Goal: Task Accomplishment & Management: Use online tool/utility

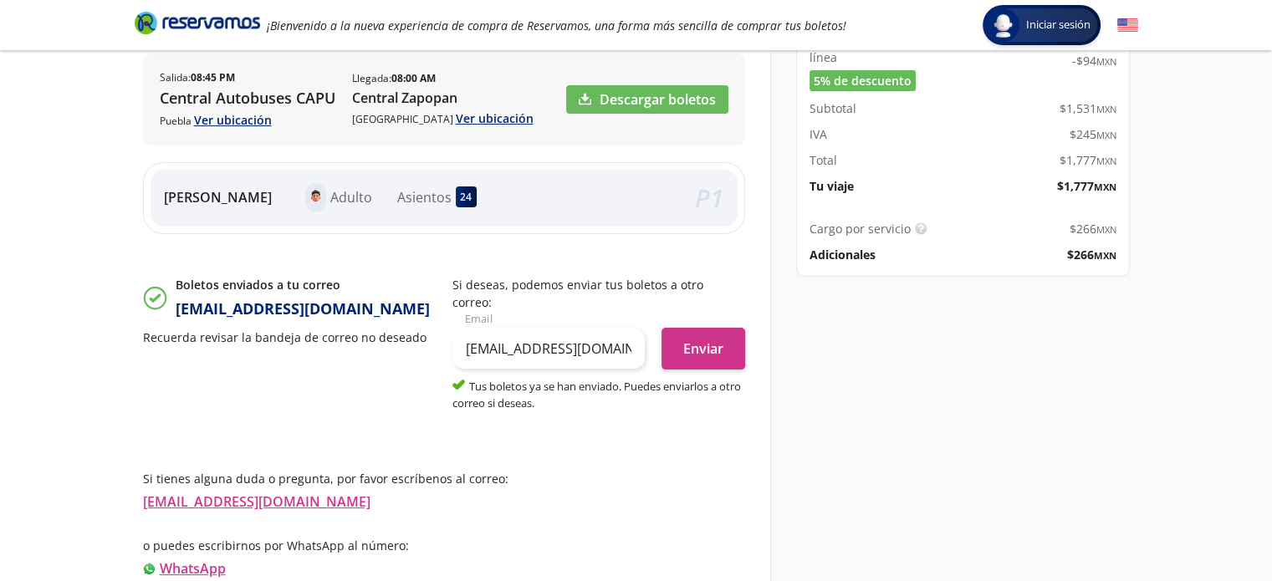
scroll to position [347, 0]
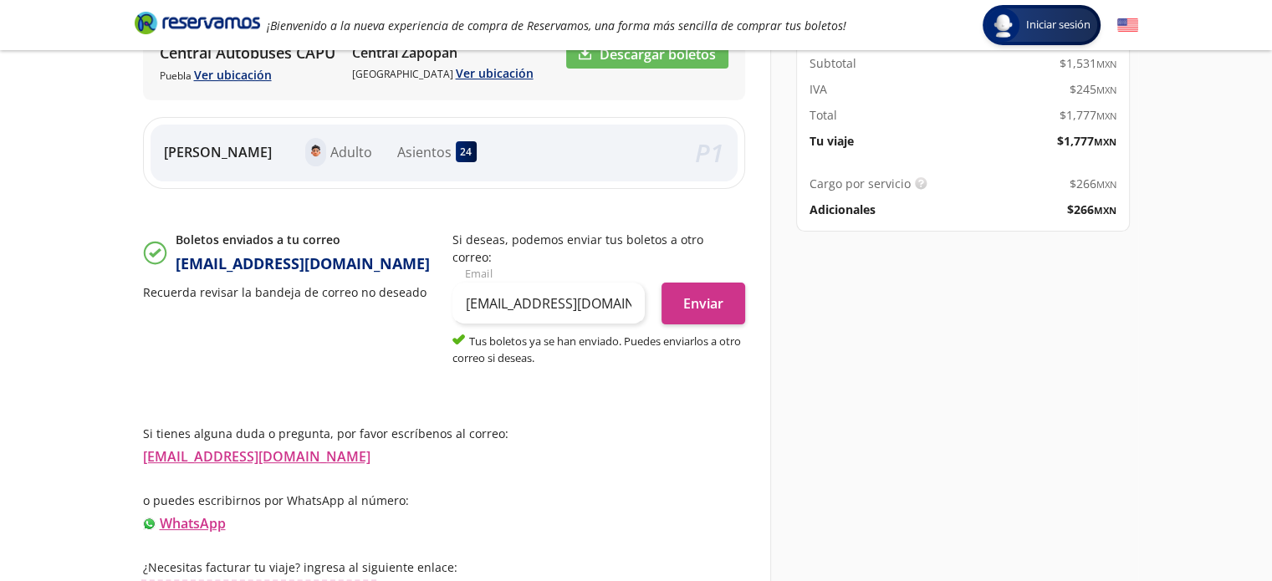
click at [175, 581] on link "Información para obtener tu factura" at bounding box center [259, 590] width 232 height 18
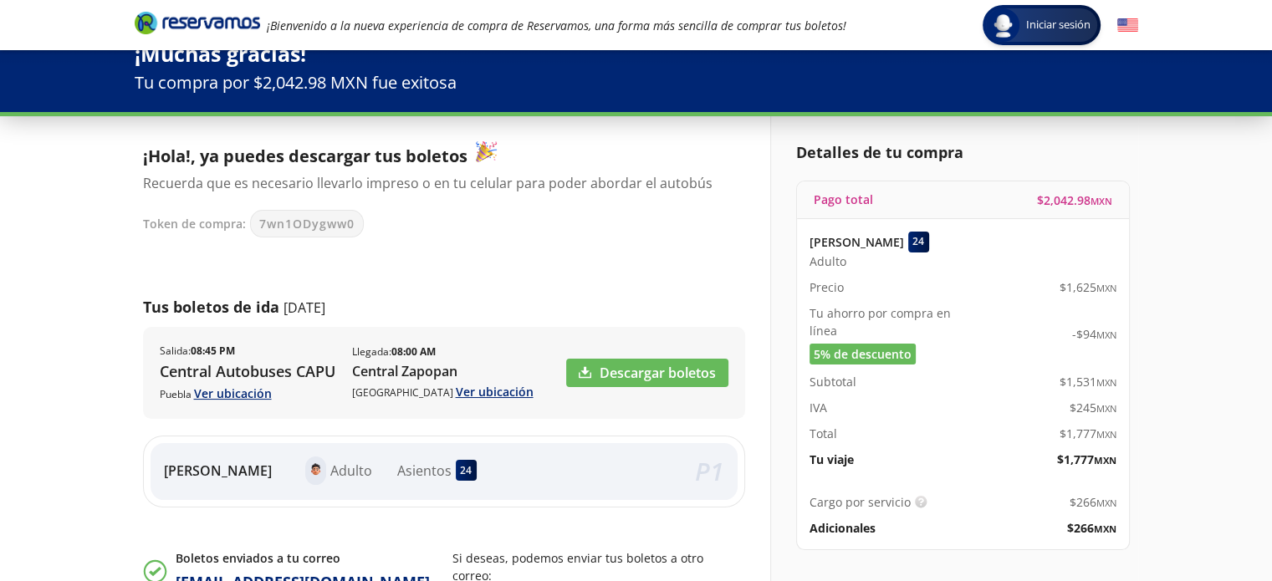
scroll to position [13, 0]
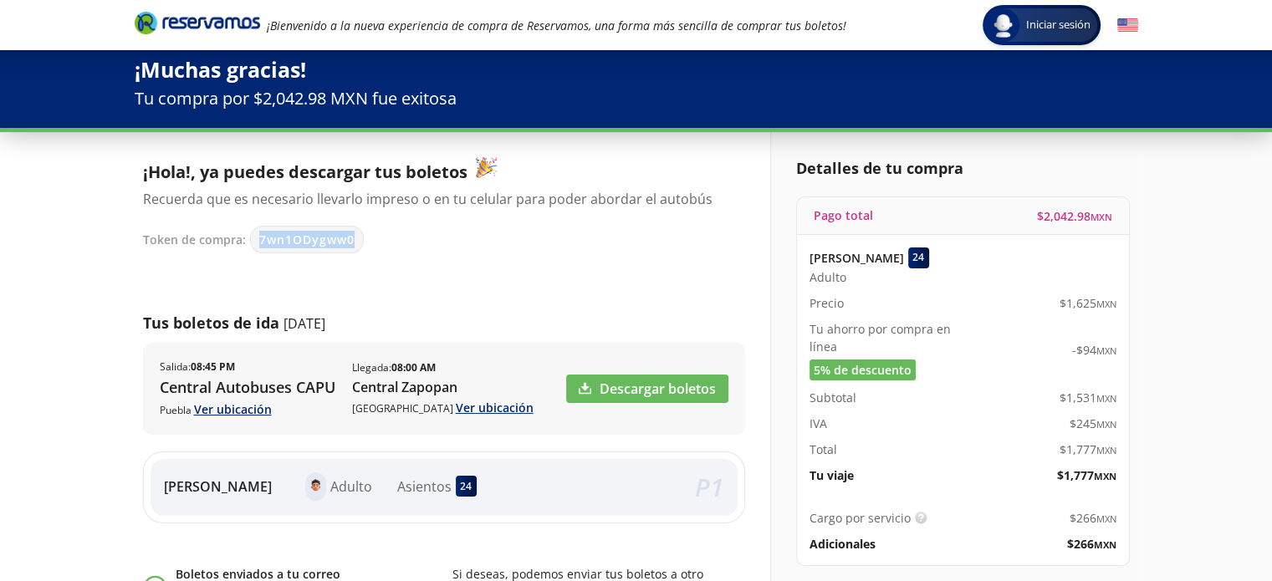
drag, startPoint x: 258, startPoint y: 238, endPoint x: 381, endPoint y: 246, distance: 123.3
click at [381, 246] on div "Token de compra: 7wn1ODygww0" at bounding box center [436, 240] width 586 height 28
copy span "7wn1ODygww0"
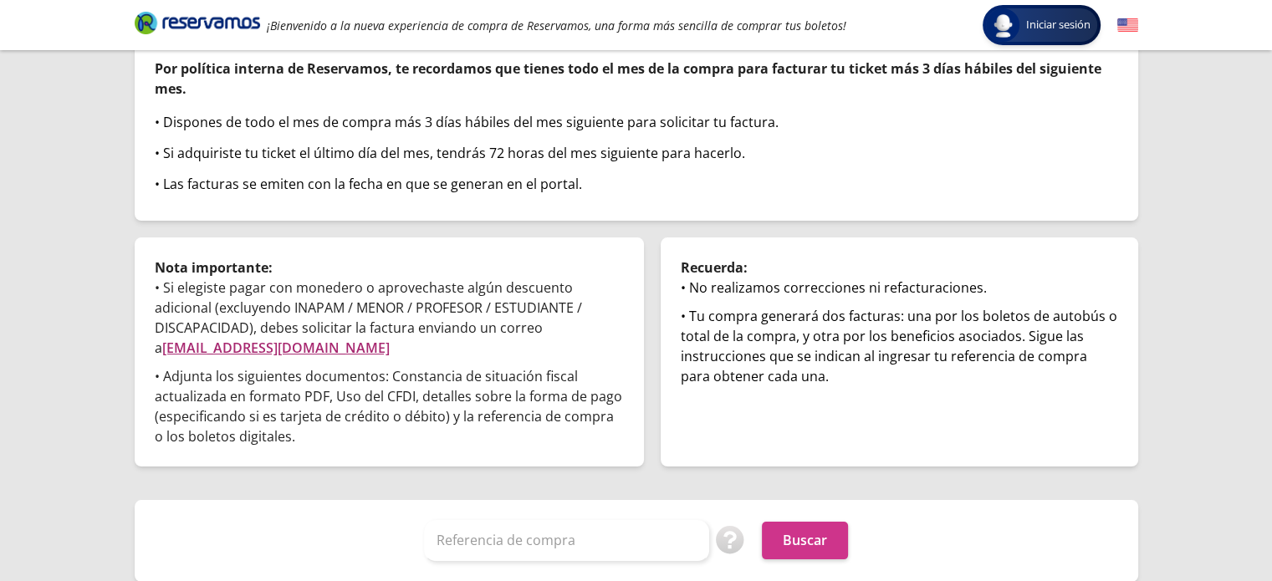
click at [265, 349] on link "[EMAIL_ADDRESS][DOMAIN_NAME]" at bounding box center [276, 348] width 228 height 18
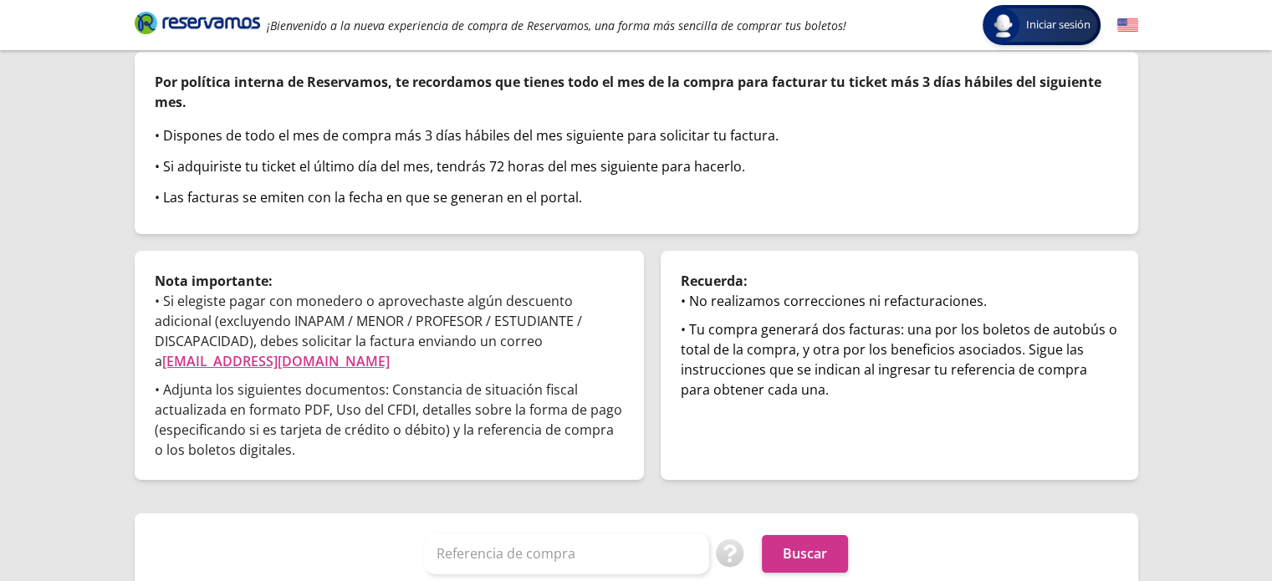
scroll to position [144, 0]
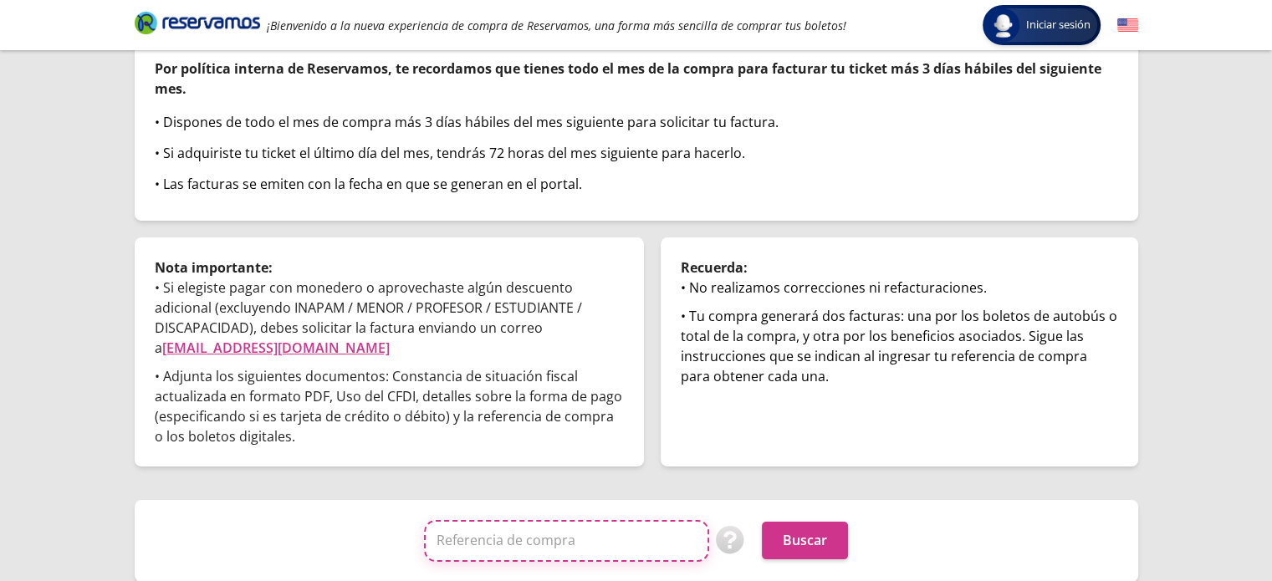
click at [512, 534] on input "Referencia de compra" at bounding box center [566, 541] width 285 height 42
paste input "7wn1ODygww0"
type input "7wn1ODygww0"
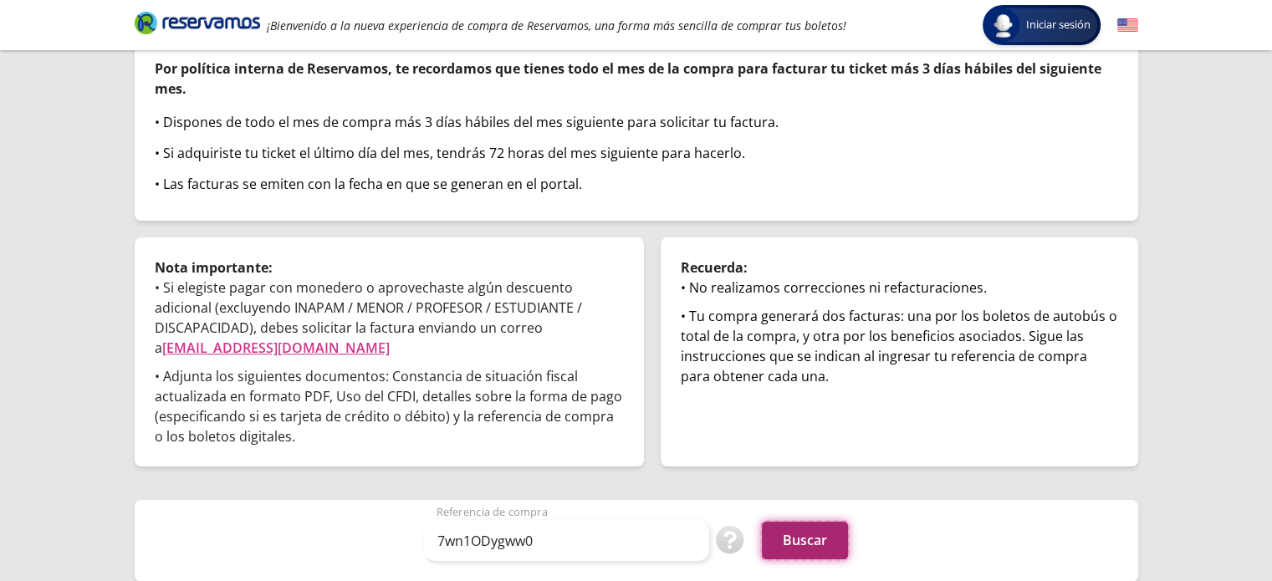
click at [800, 541] on button "Buscar" at bounding box center [805, 541] width 86 height 38
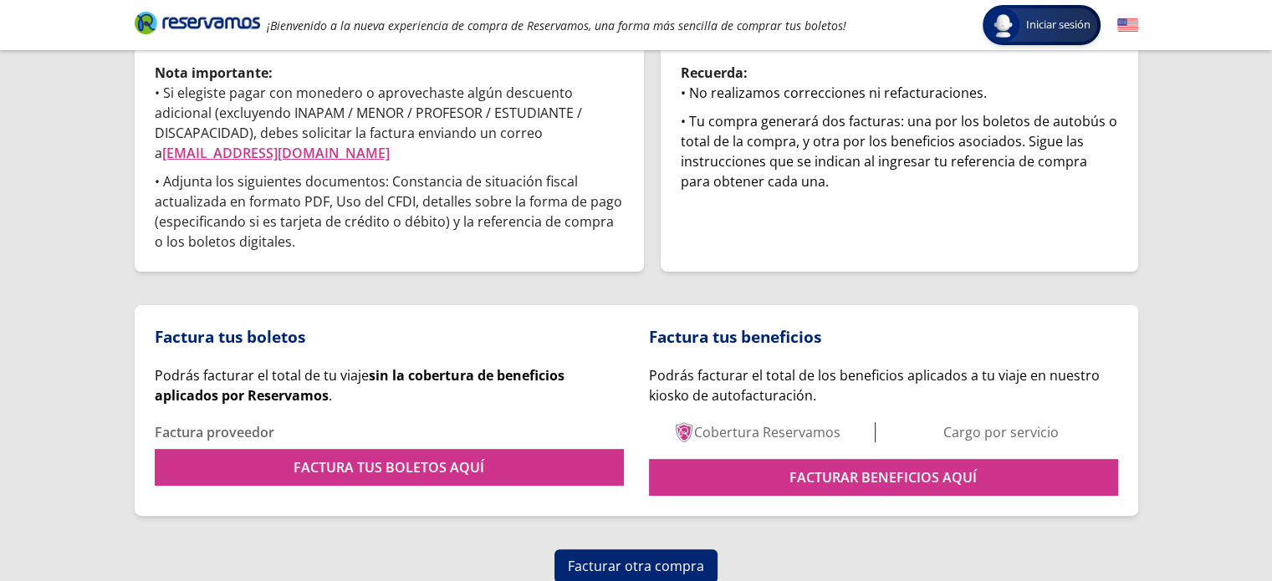
scroll to position [340, 0]
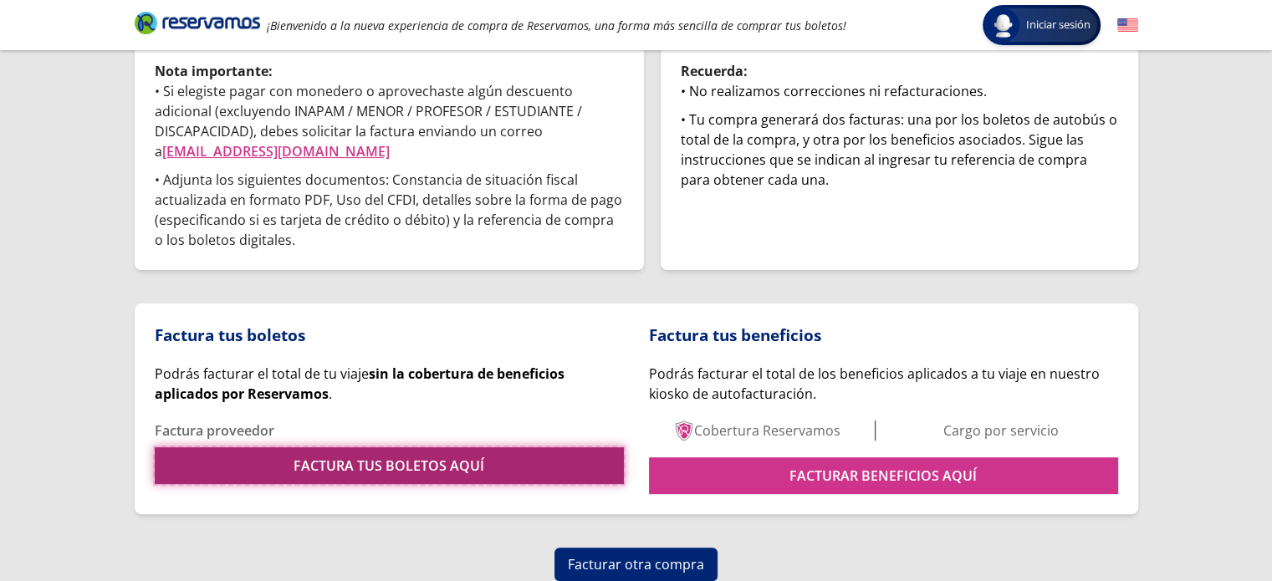
click at [446, 458] on link "FACTURA TUS BOLETOS AQUÍ" at bounding box center [389, 466] width 469 height 37
click at [481, 461] on link "FACTURA TUS BOLETOS AQUÍ" at bounding box center [389, 466] width 469 height 37
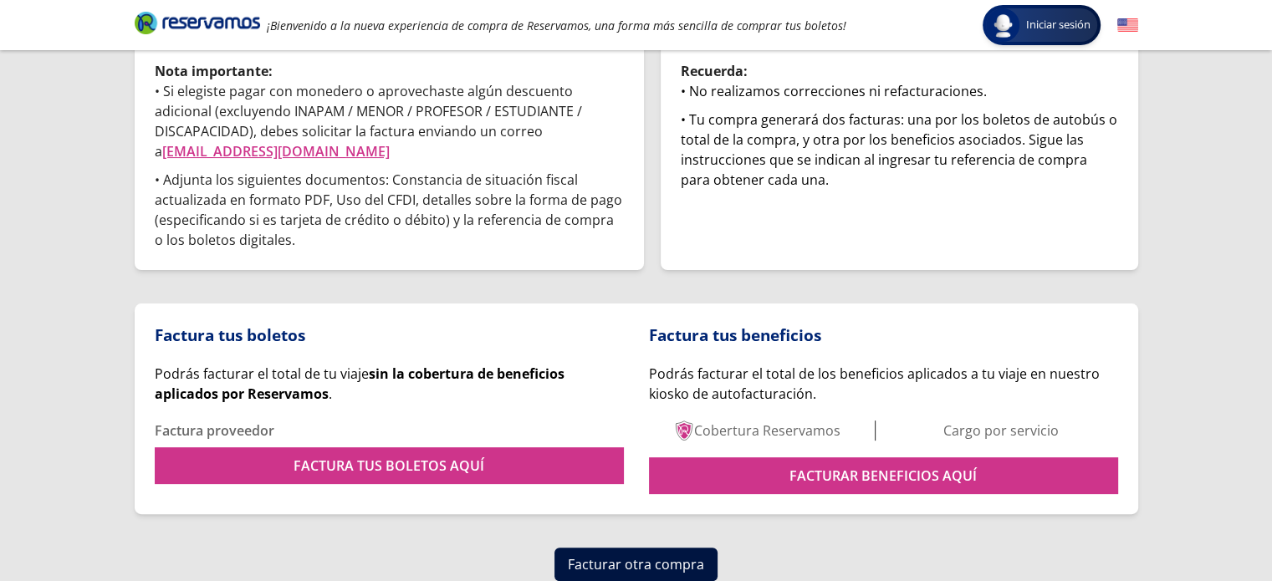
click at [668, 561] on button "Facturar otra compra" at bounding box center [636, 564] width 163 height 33
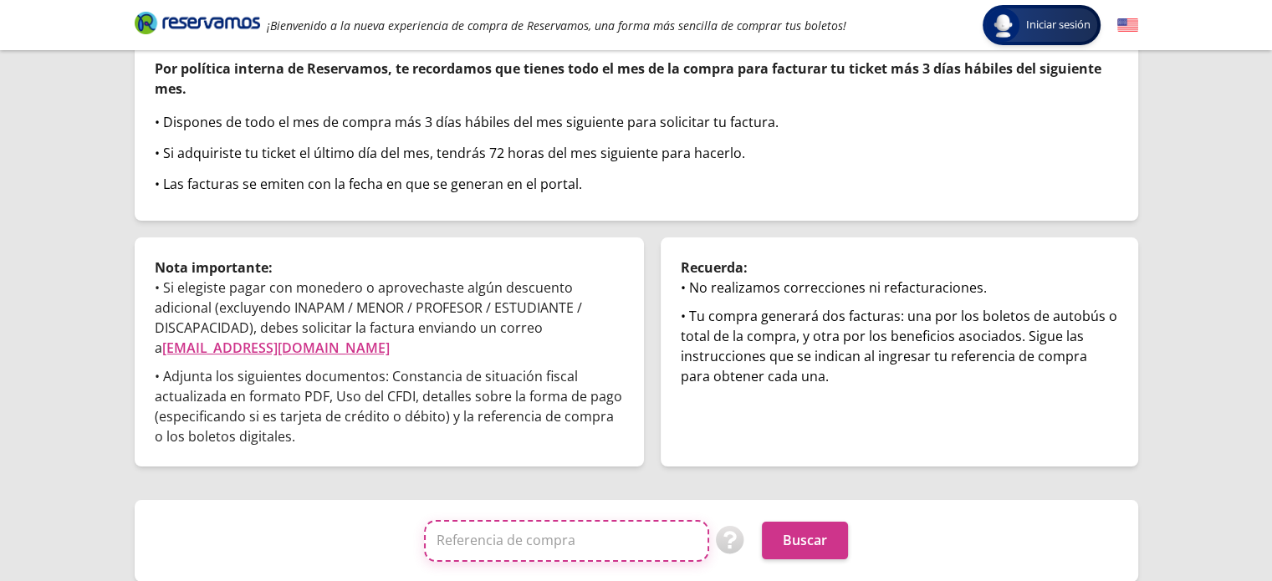
click at [569, 533] on input "Referencia de compra" at bounding box center [566, 541] width 285 height 42
paste input "ASS210120TM0"
type input "A"
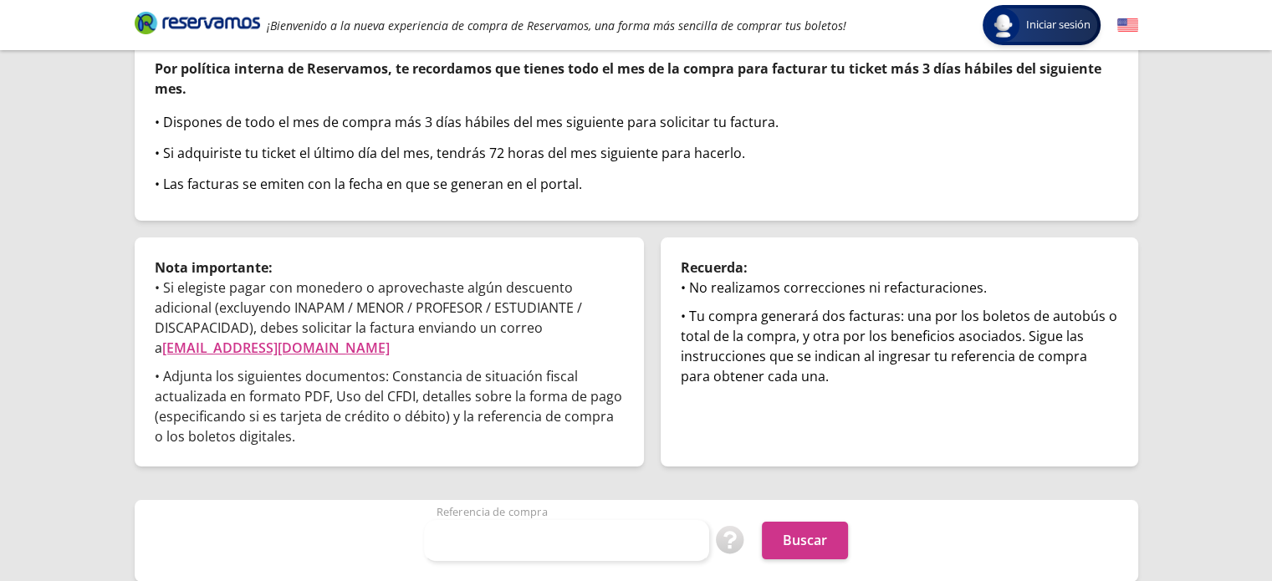
scroll to position [340, 0]
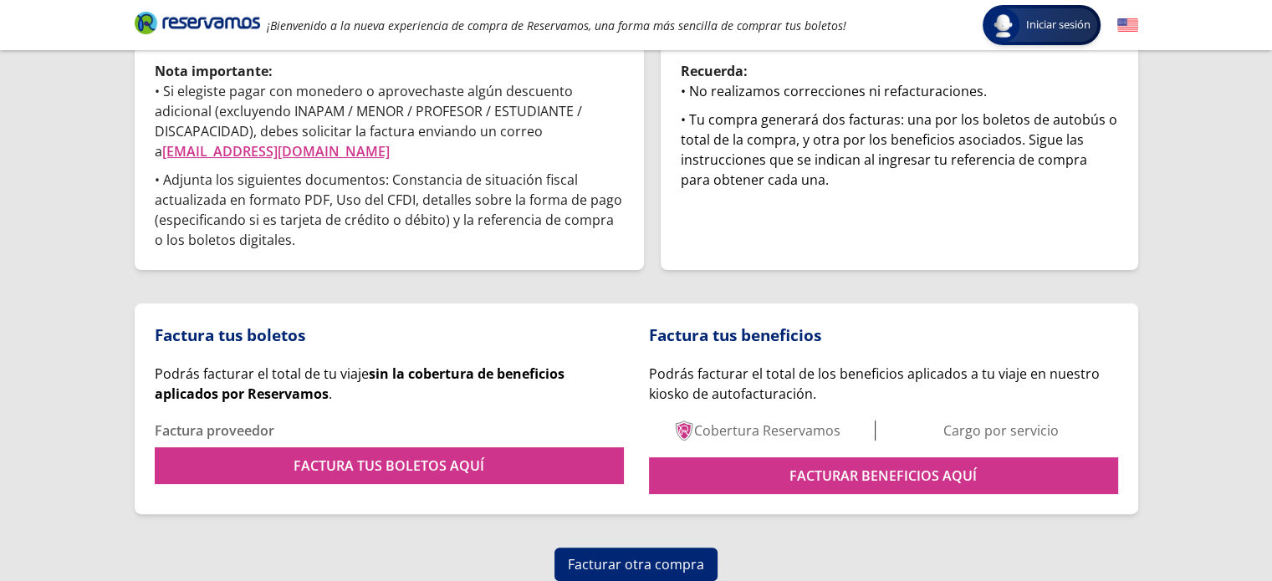
click at [430, 428] on p "Factura proveedor" at bounding box center [389, 431] width 469 height 20
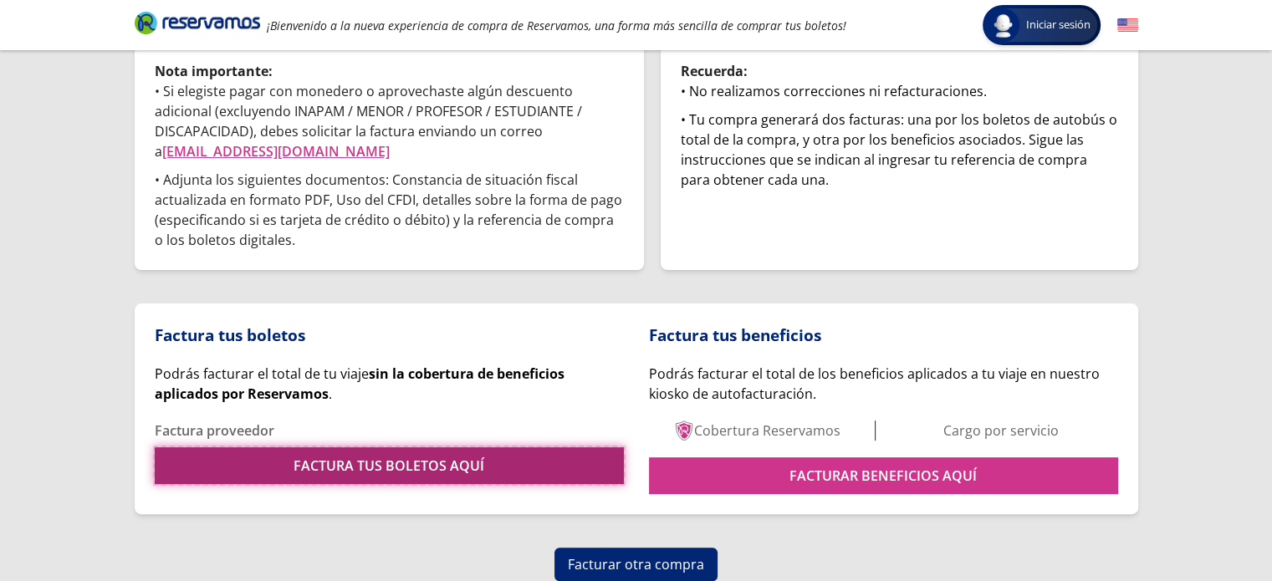
click at [429, 451] on link "FACTURA TUS BOLETOS AQUÍ" at bounding box center [389, 466] width 469 height 37
